Goal: Book appointment/travel/reservation

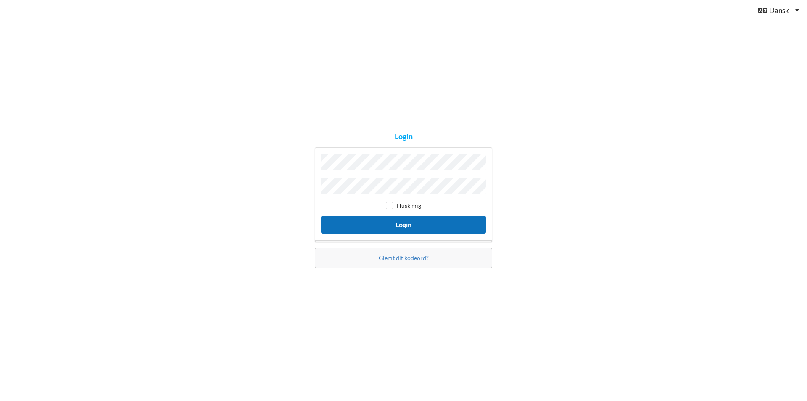
click at [415, 220] on button "Login" at bounding box center [403, 224] width 165 height 17
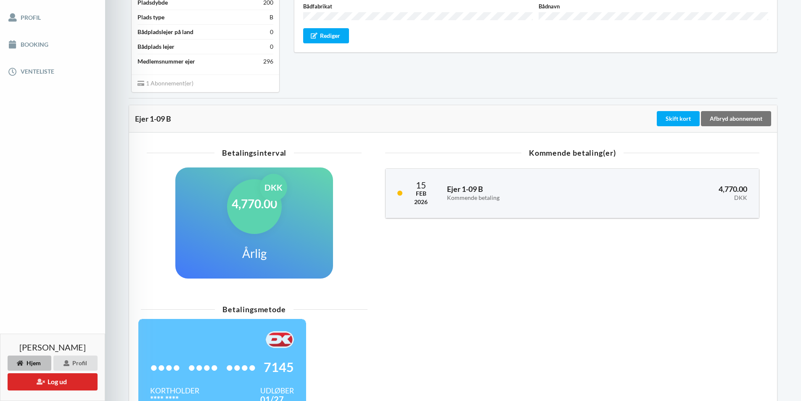
scroll to position [126, 0]
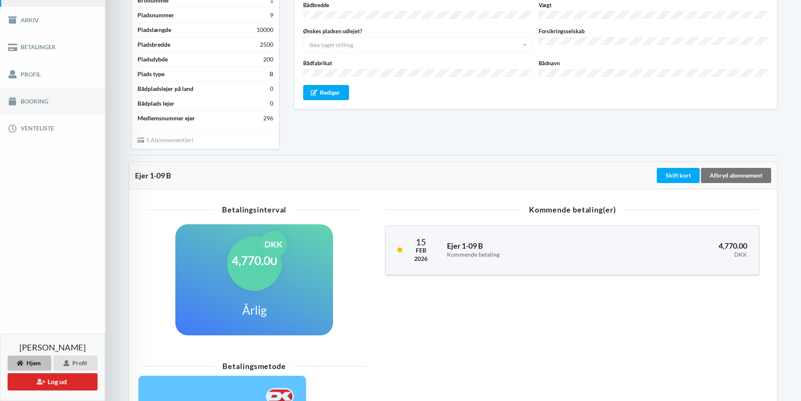
click at [40, 102] on link "Booking" at bounding box center [52, 101] width 105 height 27
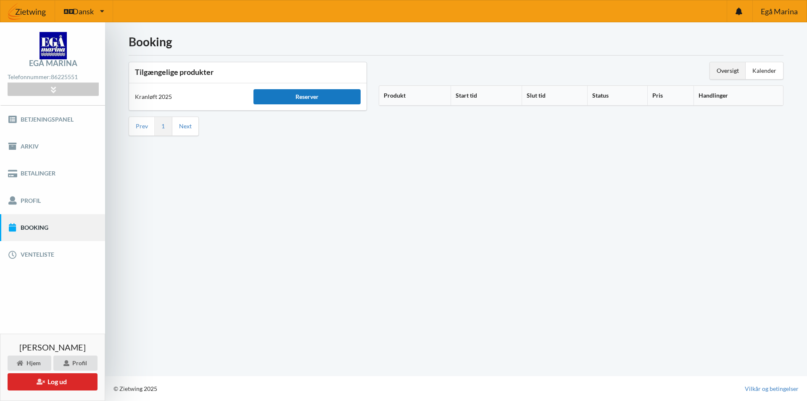
click at [320, 95] on div "Reserver" at bounding box center [307, 96] width 107 height 15
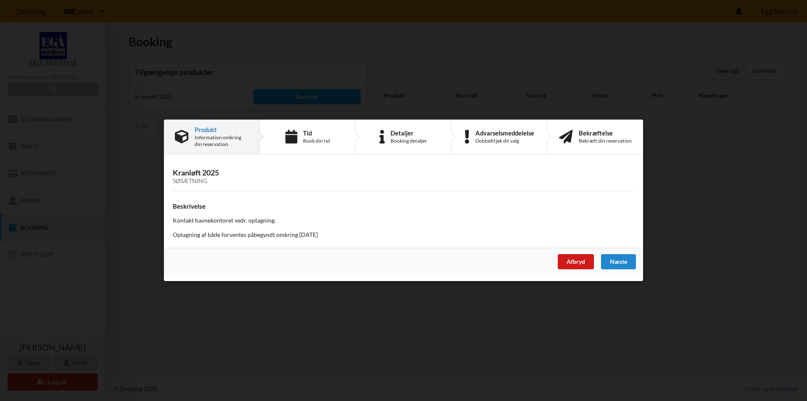
click at [586, 266] on div "Afbryd" at bounding box center [576, 261] width 36 height 15
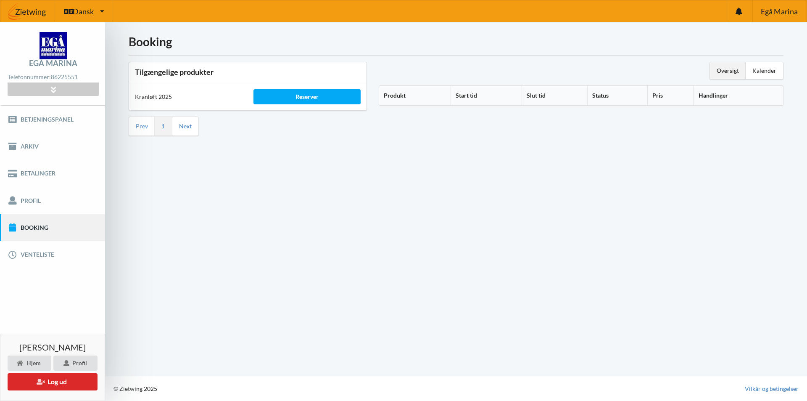
click at [397, 94] on th "Produkt" at bounding box center [414, 96] width 71 height 20
click at [409, 96] on icon at bounding box center [409, 94] width 7 height 6
click at [486, 97] on th "Start tid" at bounding box center [500, 96] width 68 height 20
click at [553, 93] on th "Slut tid" at bounding box center [565, 96] width 63 height 20
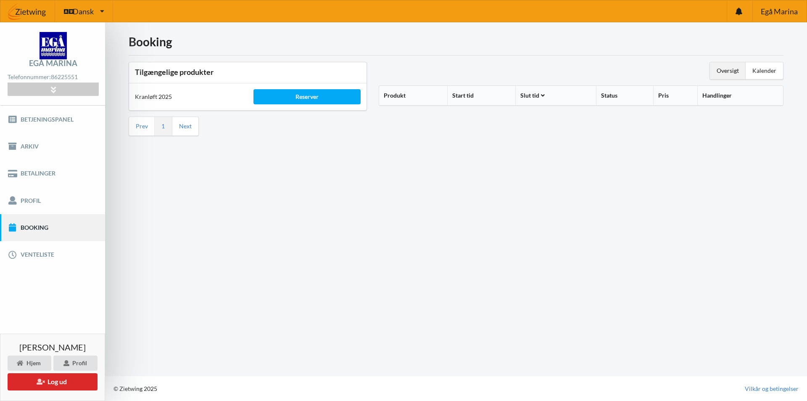
click at [615, 95] on th "Status" at bounding box center [624, 96] width 57 height 20
click at [50, 119] on link "Betjeningspanel" at bounding box center [52, 119] width 105 height 27
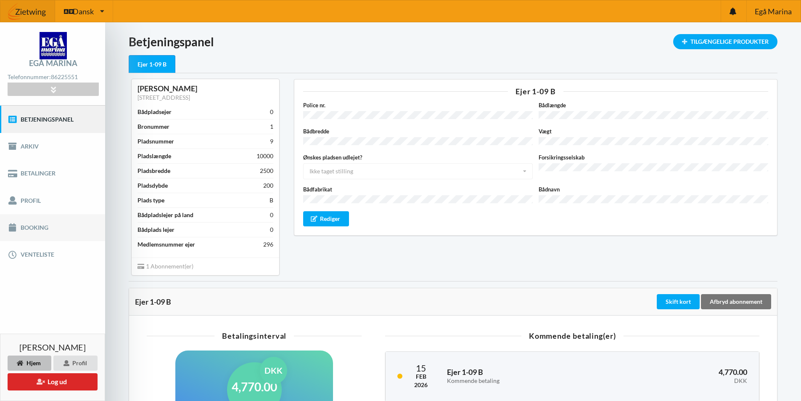
click at [37, 228] on link "Booking" at bounding box center [52, 227] width 105 height 27
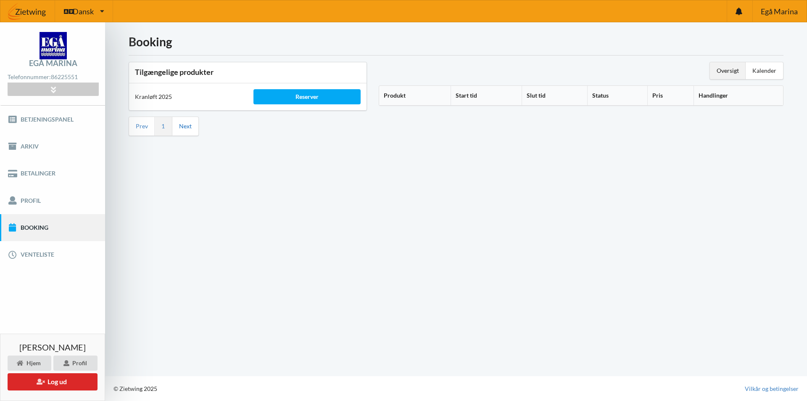
click at [185, 127] on link "Next" at bounding box center [185, 126] width 13 height 8
click at [170, 127] on li "1" at bounding box center [164, 126] width 18 height 19
click at [143, 125] on link "Prev" at bounding box center [142, 126] width 12 height 8
click at [288, 93] on div "Reserver" at bounding box center [307, 96] width 107 height 15
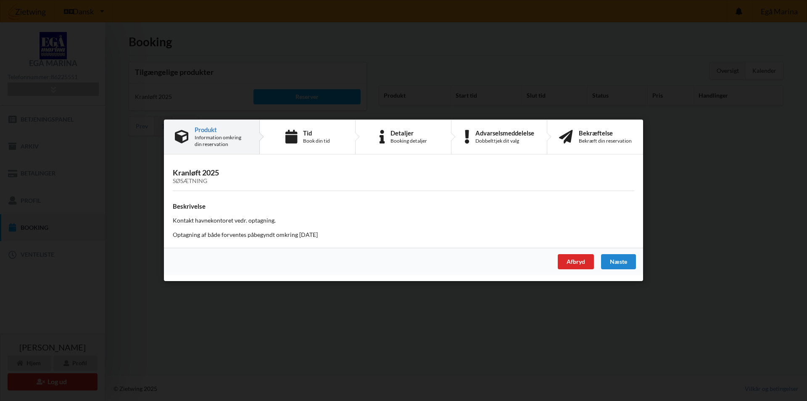
click at [234, 219] on p "Kontakt havnekontoret vedr. optagning." at bounding box center [404, 221] width 462 height 8
click at [575, 262] on div "Afbryd" at bounding box center [576, 261] width 36 height 15
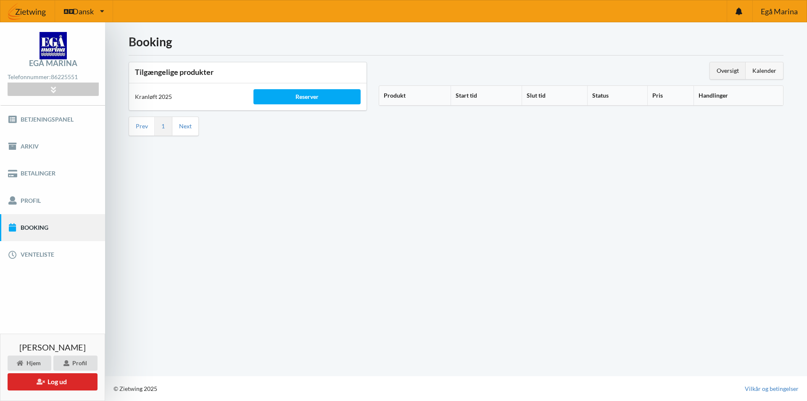
click at [757, 71] on div "Kalender" at bounding box center [764, 70] width 37 height 17
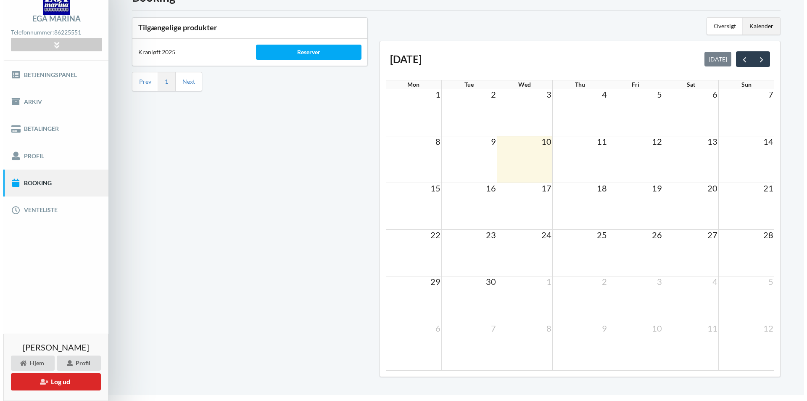
scroll to position [21, 0]
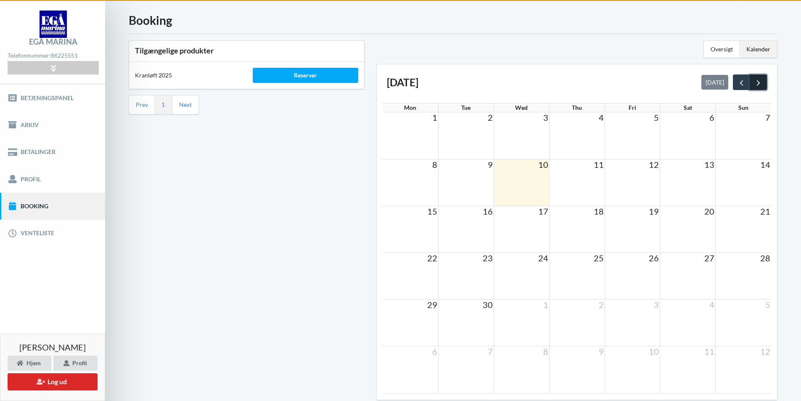
click at [761, 81] on span "next" at bounding box center [758, 82] width 9 height 9
click at [635, 218] on td at bounding box center [633, 229] width 56 height 47
click at [636, 215] on td "17" at bounding box center [633, 211] width 56 height 11
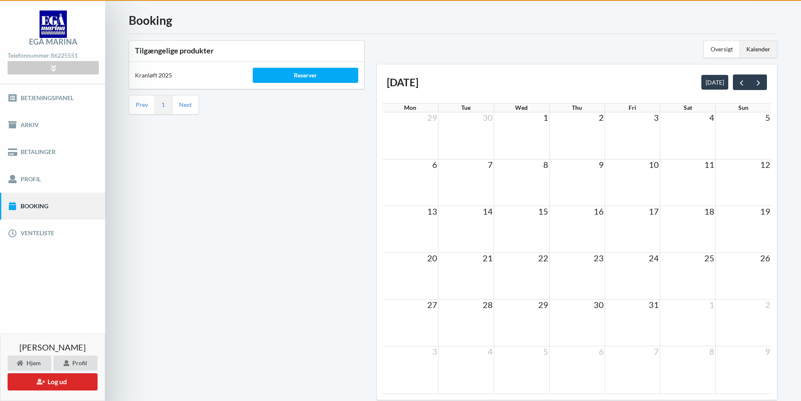
click at [636, 215] on td "17" at bounding box center [633, 211] width 56 height 11
click at [317, 74] on div "Reserver" at bounding box center [306, 75] width 106 height 15
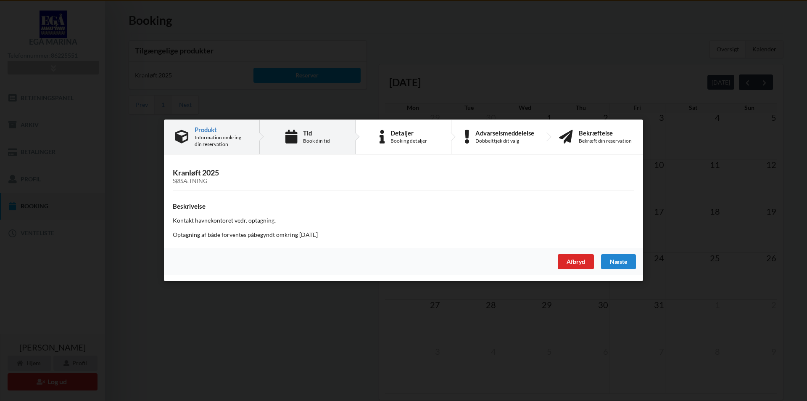
click at [314, 133] on div "Tid" at bounding box center [316, 133] width 27 height 7
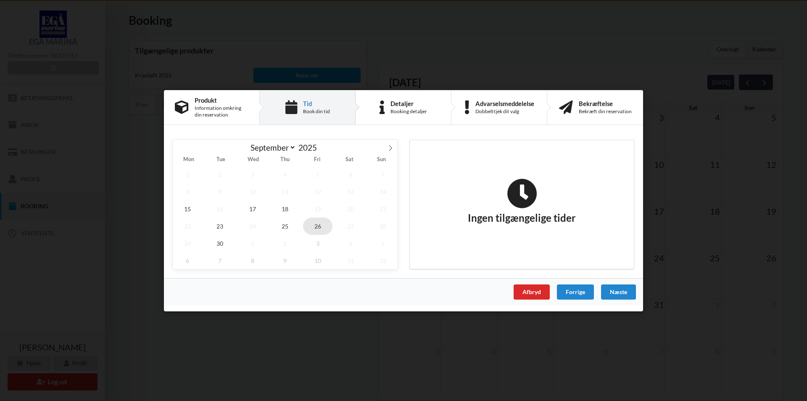
click at [316, 222] on span "26" at bounding box center [317, 225] width 29 height 17
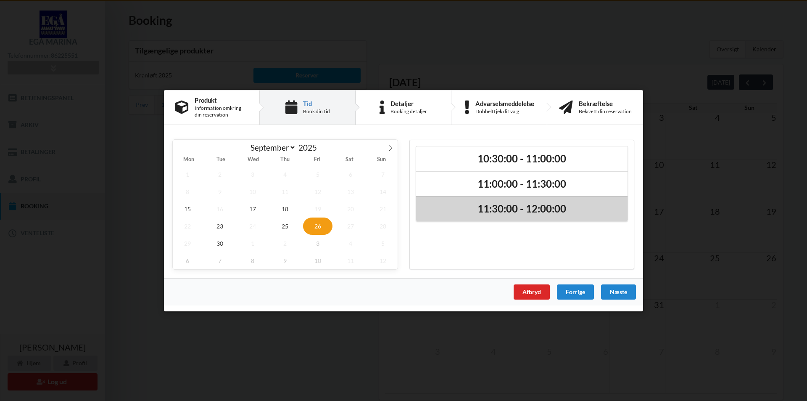
click at [473, 211] on h2 "11:30:00 - 12:00:00" at bounding box center [522, 208] width 200 height 13
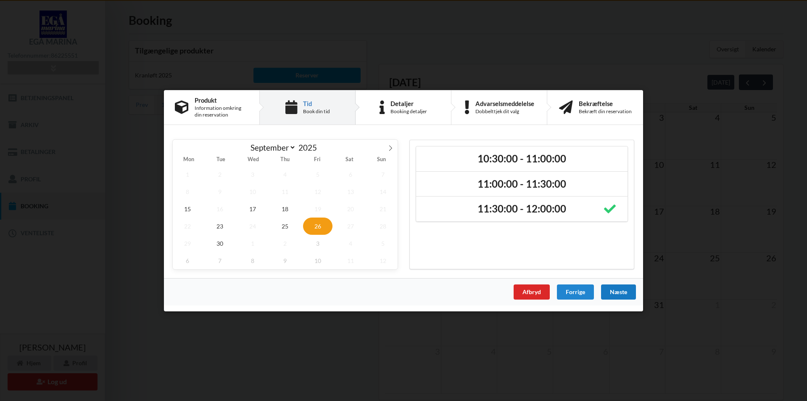
click at [612, 291] on div "Næste" at bounding box center [618, 291] width 35 height 15
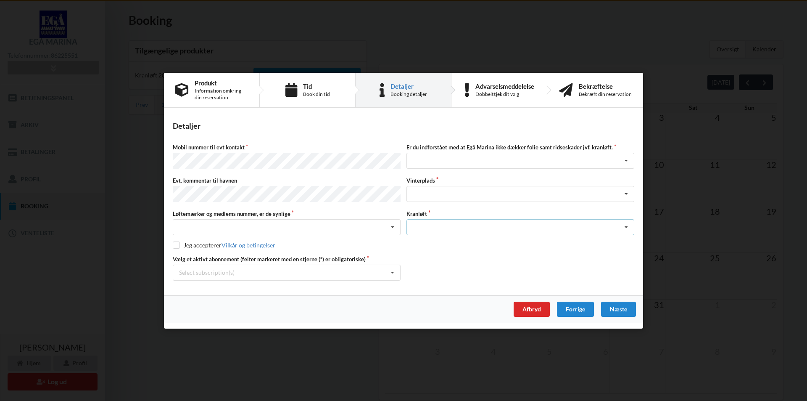
click at [625, 224] on icon at bounding box center [626, 228] width 13 height 16
click at [602, 238] on div "Optagning" at bounding box center [520, 243] width 227 height 16
click at [395, 225] on icon at bounding box center [392, 228] width 13 height 16
click at [356, 240] on div "Nej, jeg kontakter havnekontoret inden løftet" at bounding box center [286, 243] width 227 height 16
click at [176, 241] on input "checkbox" at bounding box center [176, 244] width 7 height 7
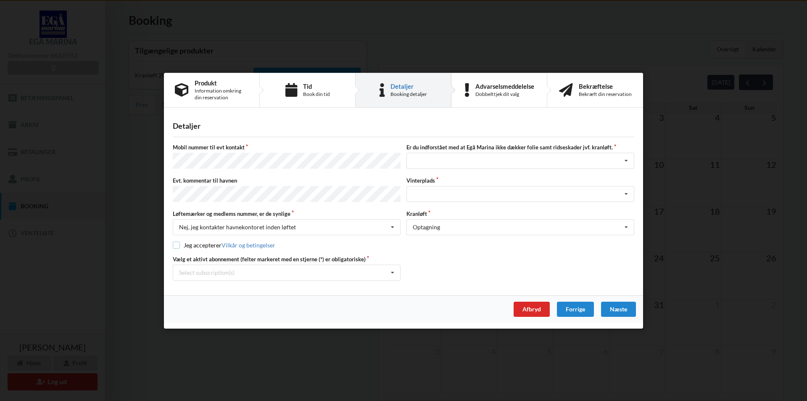
checkbox input "true"
click at [626, 161] on icon at bounding box center [626, 161] width 13 height 16
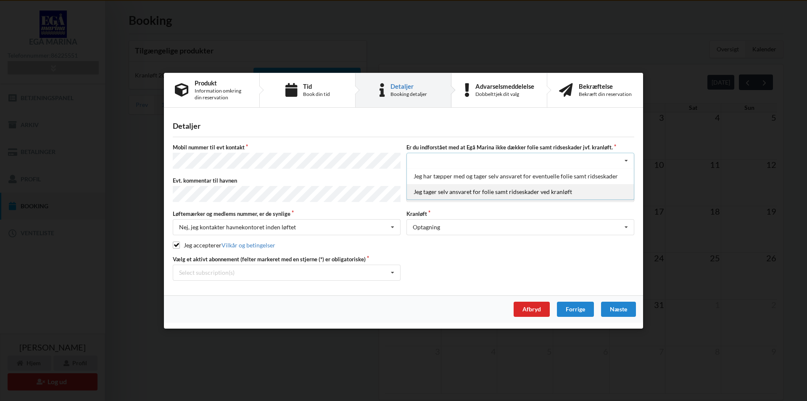
click at [592, 192] on div "Jeg tager selv ansvaret for folie samt ridseskader ved kranløft" at bounding box center [520, 192] width 227 height 16
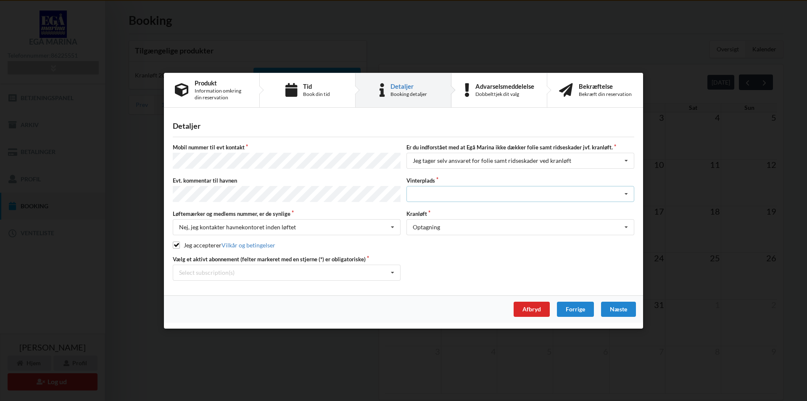
click at [625, 192] on icon at bounding box center [626, 194] width 13 height 16
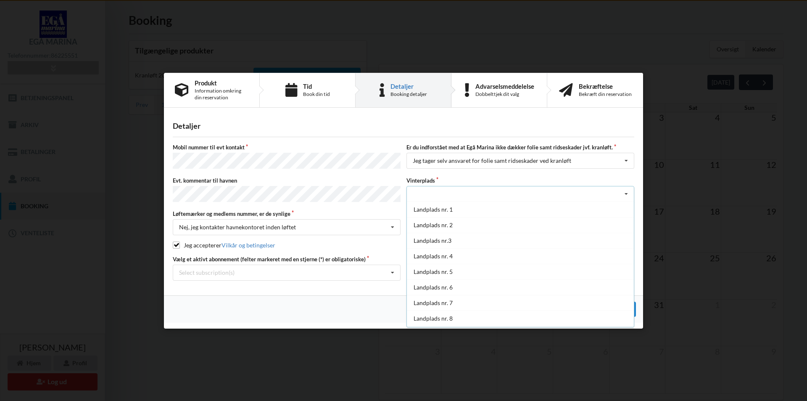
click at [625, 192] on icon at bounding box center [626, 194] width 13 height 16
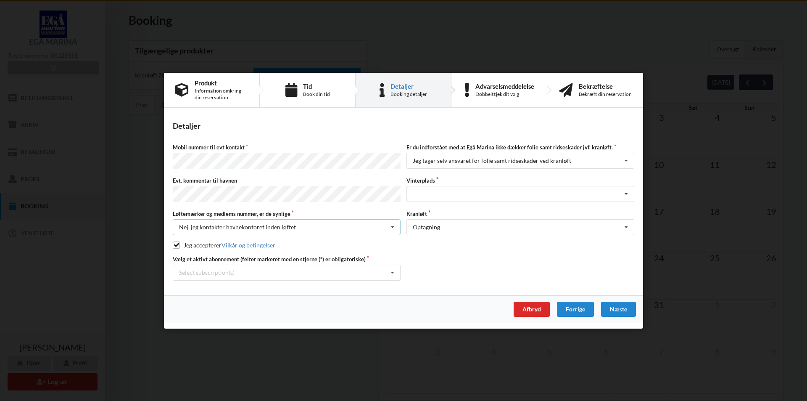
click at [295, 224] on div "Nej, jeg kontakter havnekontoret inden løftet Nej, jeg kontakter havnekontoret …" at bounding box center [287, 227] width 228 height 16
click at [298, 225] on div "Nej, jeg kontakter havnekontoret inden løftet Nej, jeg kontakter havnekontoret …" at bounding box center [287, 227] width 228 height 16
click at [629, 193] on icon at bounding box center [626, 194] width 13 height 16
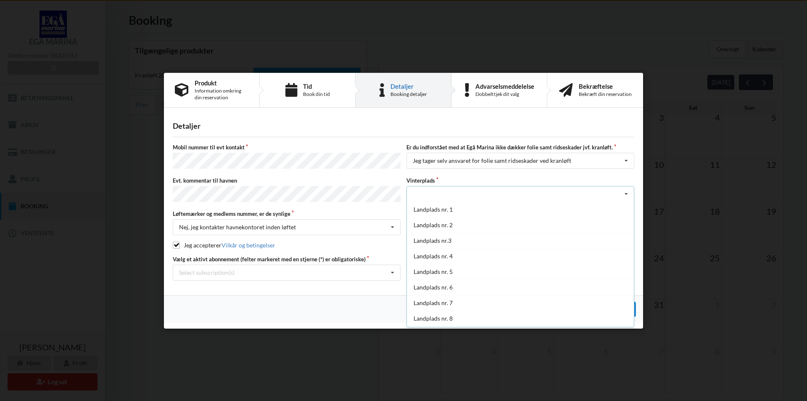
click at [629, 193] on icon at bounding box center [626, 194] width 13 height 16
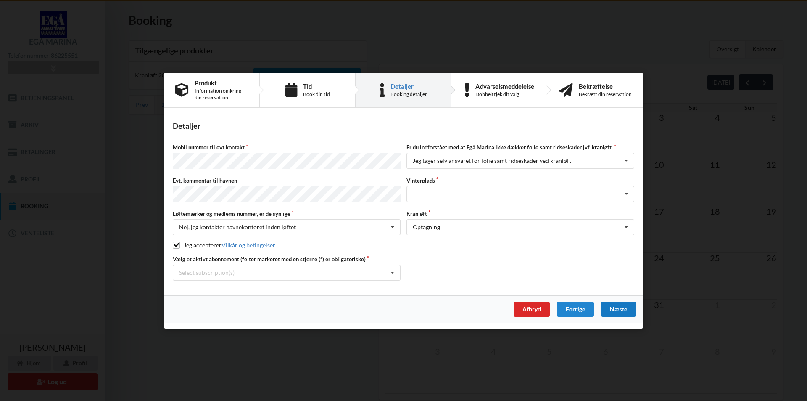
click at [625, 307] on div "Næste" at bounding box center [618, 308] width 35 height 15
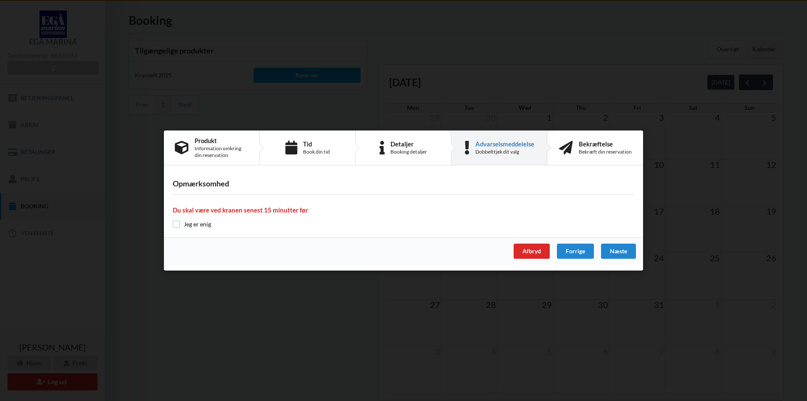
click at [180, 223] on input "checkbox" at bounding box center [176, 223] width 7 height 7
checkbox input "true"
click at [618, 250] on div "Næste" at bounding box center [618, 250] width 35 height 15
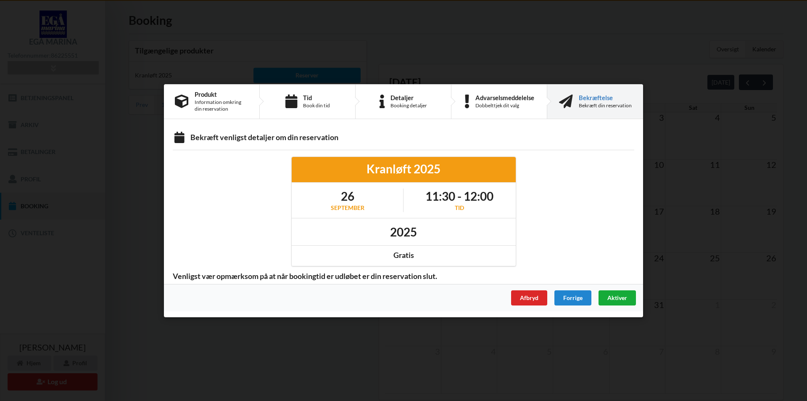
click at [626, 296] on span "Aktiver" at bounding box center [618, 297] width 20 height 7
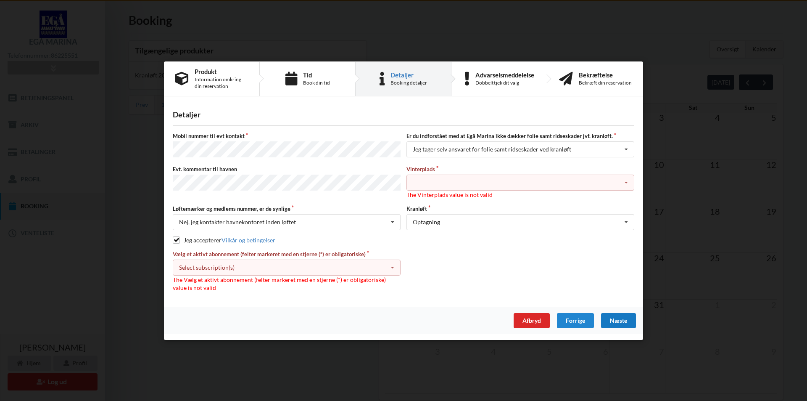
click at [627, 183] on icon at bounding box center [626, 183] width 13 height 16
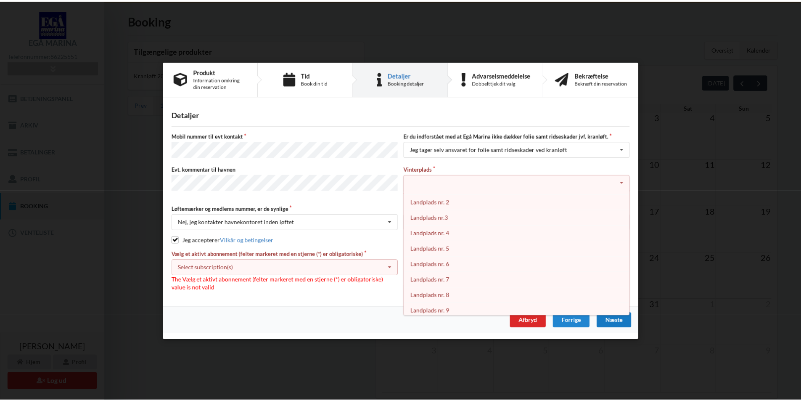
scroll to position [0, 0]
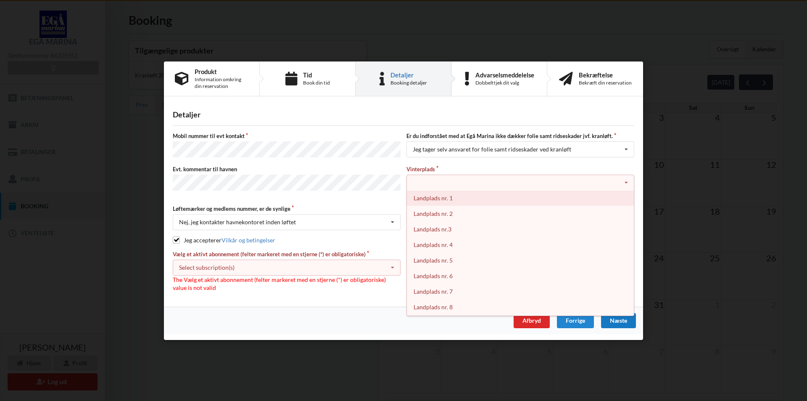
click at [446, 198] on div "Landplads nr. 1" at bounding box center [520, 198] width 227 height 16
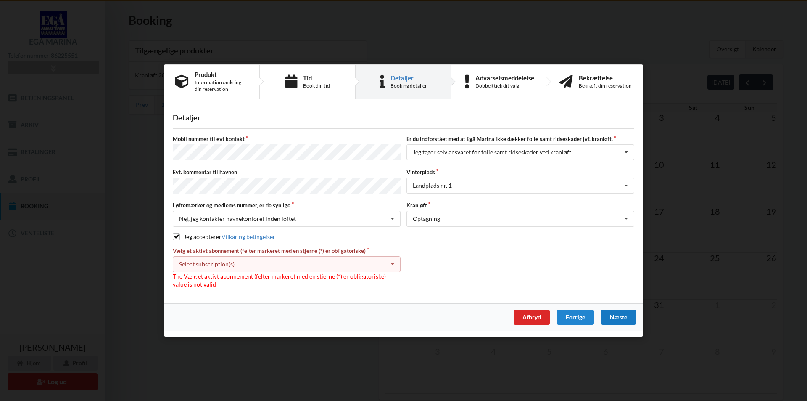
click at [393, 262] on icon at bounding box center [392, 265] width 13 height 16
click at [386, 277] on div "* Ejer 1-09 B" at bounding box center [286, 280] width 227 height 16
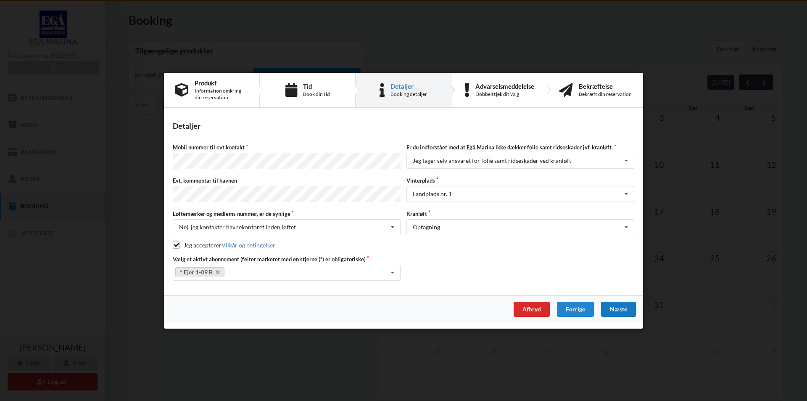
click at [624, 306] on div "Næste" at bounding box center [618, 308] width 35 height 15
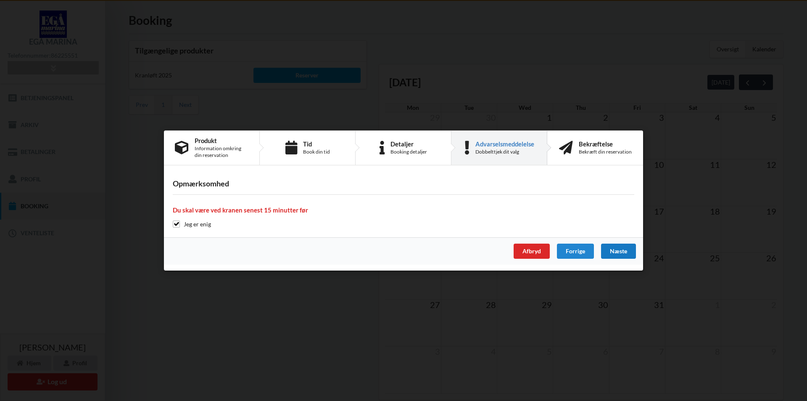
click at [617, 252] on div "Næste" at bounding box center [618, 250] width 35 height 15
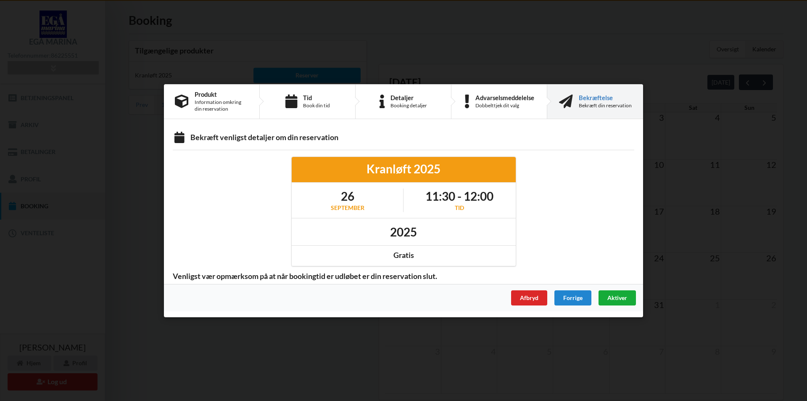
click at [625, 295] on span "Aktiver" at bounding box center [618, 297] width 20 height 7
